Goal: Find specific page/section: Find specific page/section

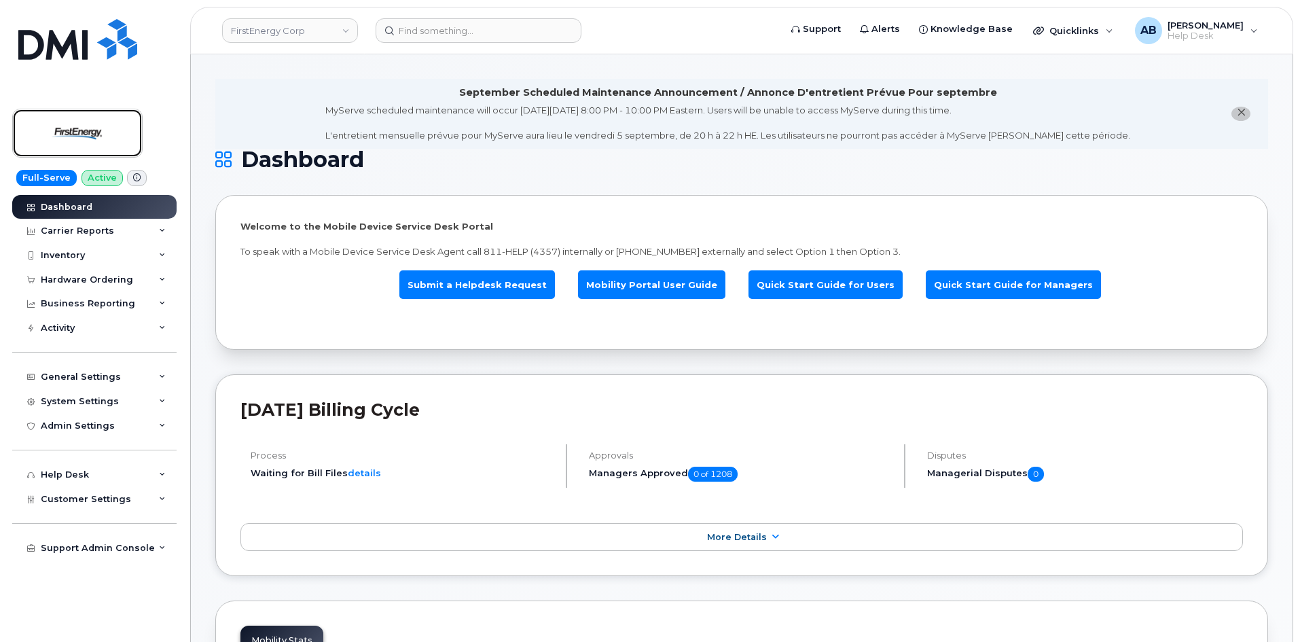
drag, startPoint x: 78, startPoint y: 133, endPoint x: 152, endPoint y: 114, distance: 76.4
click at [78, 133] on img at bounding box center [77, 132] width 105 height 39
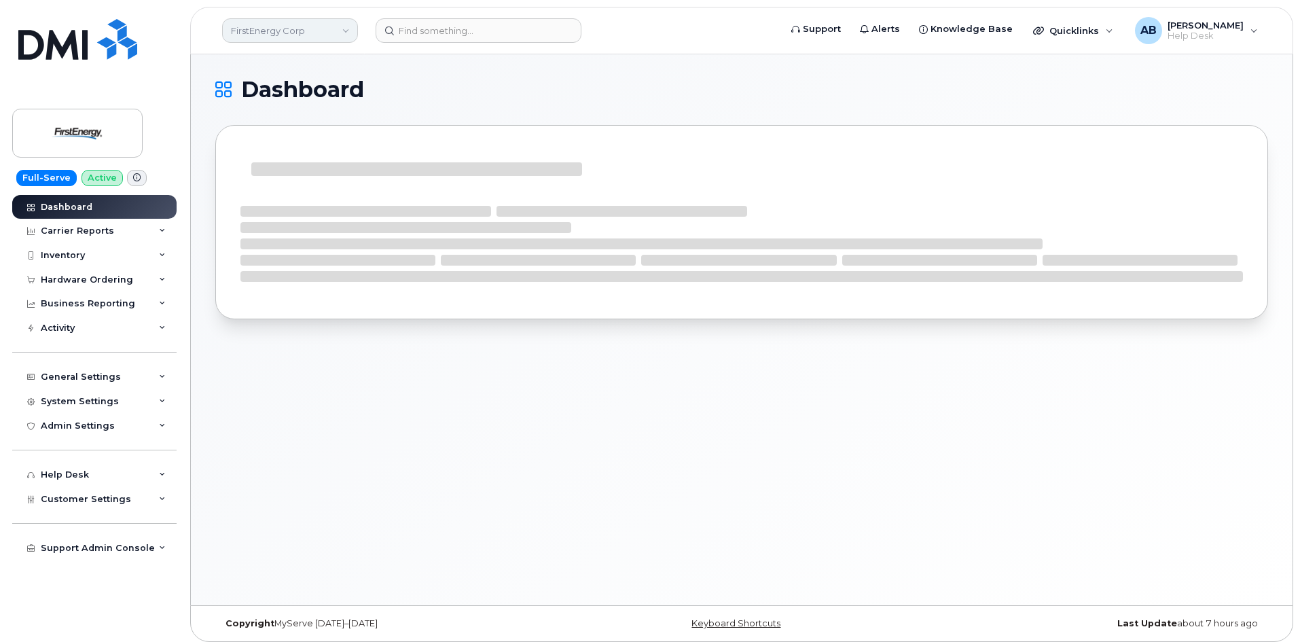
click at [313, 33] on link "FirstEnergy Corp" at bounding box center [290, 30] width 136 height 24
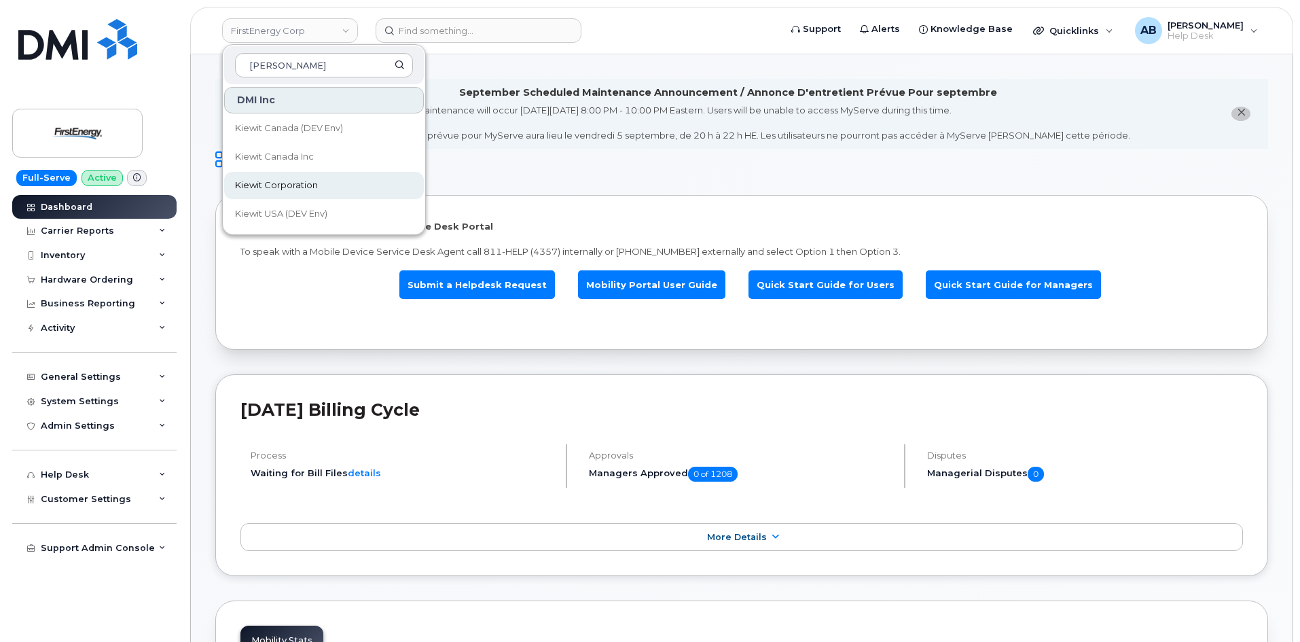
type input "kiewit"
click at [318, 183] on link "Kiewit Corporation" at bounding box center [324, 185] width 200 height 27
